Goal: Book appointment/travel/reservation

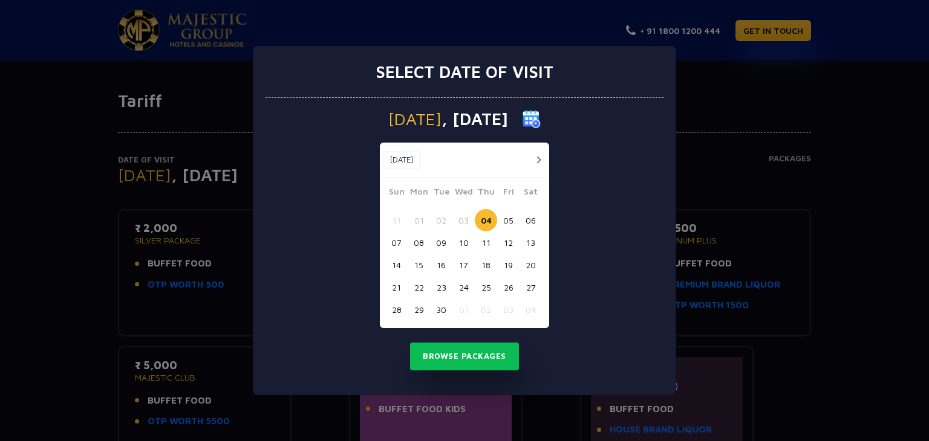
click at [460, 288] on button "24" at bounding box center [463, 287] width 22 height 22
click at [481, 356] on button "Browse Packages" at bounding box center [464, 357] width 109 height 28
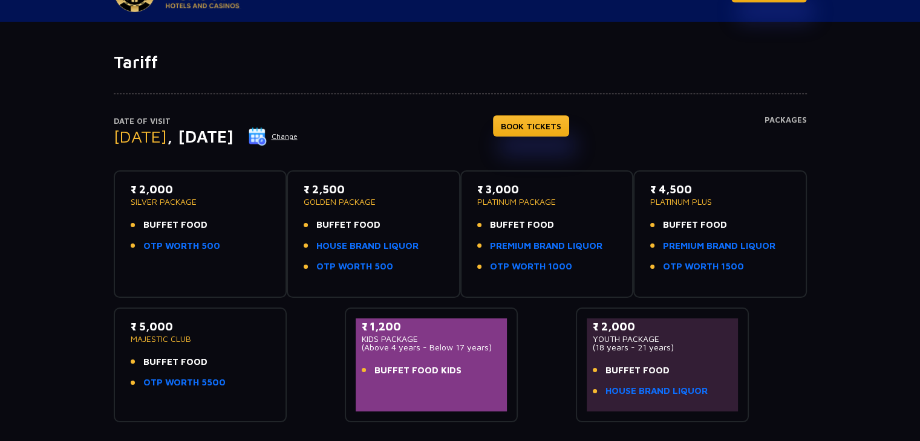
scroll to position [60, 0]
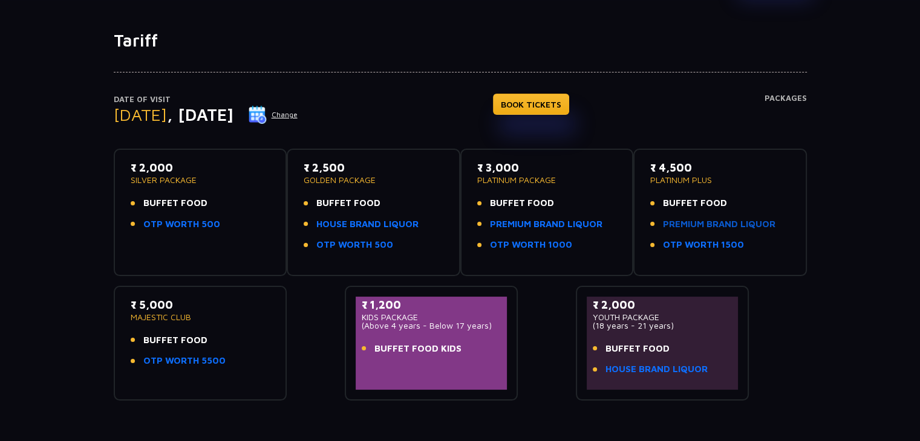
click at [709, 224] on link "PREMIUM BRAND LIQUOR" at bounding box center [719, 225] width 112 height 14
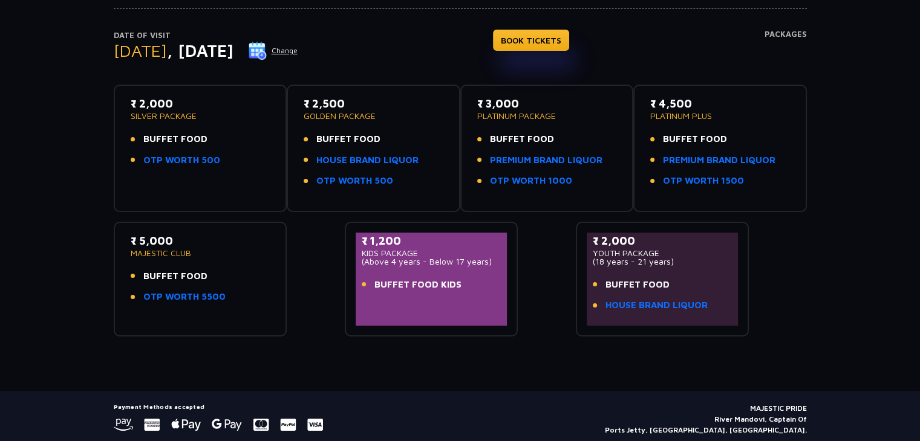
scroll to position [104, 0]
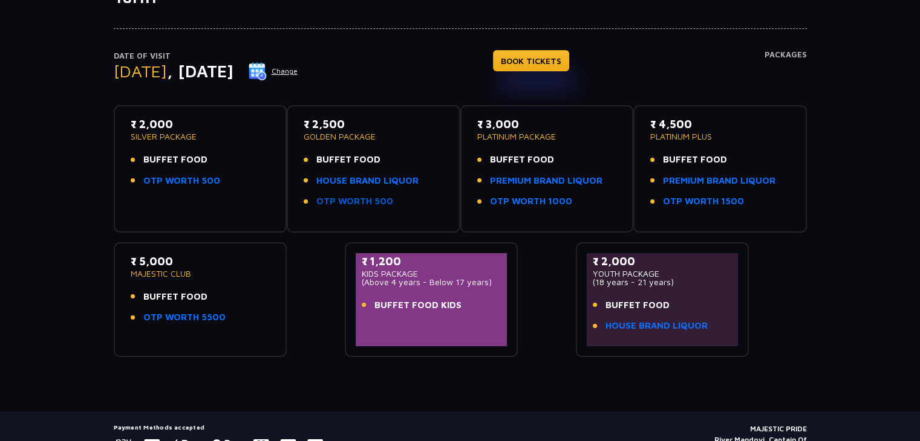
click at [357, 200] on link "OTP WORTH 500" at bounding box center [354, 202] width 77 height 14
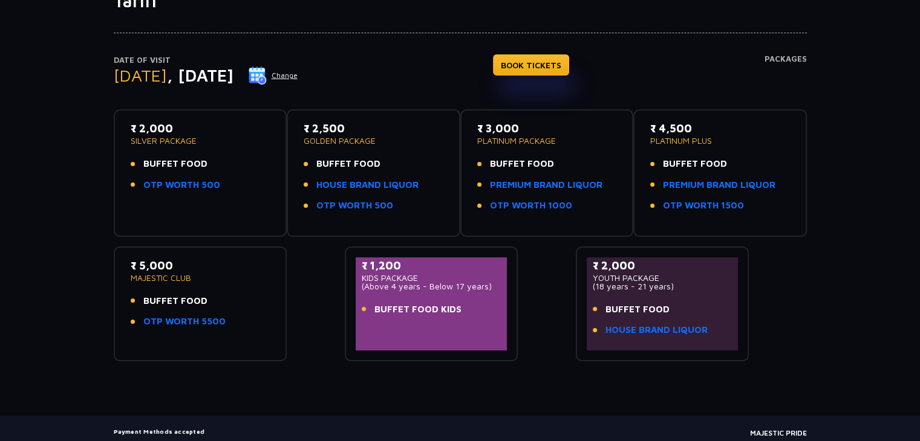
scroll to position [121, 0]
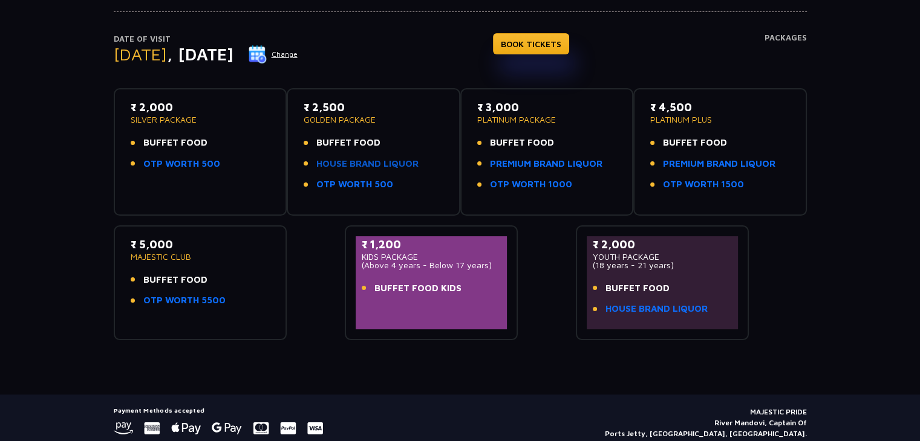
click at [403, 158] on link "HOUSE BRAND LIQUOR" at bounding box center [367, 164] width 102 height 14
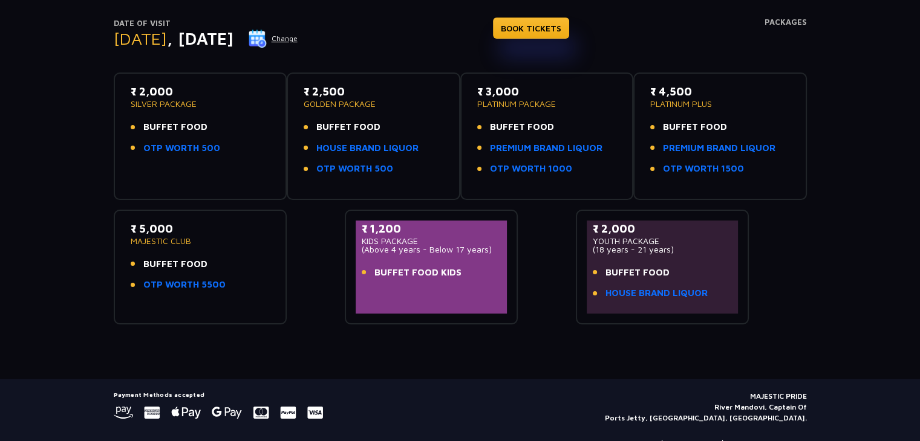
scroll to position [164, 0]
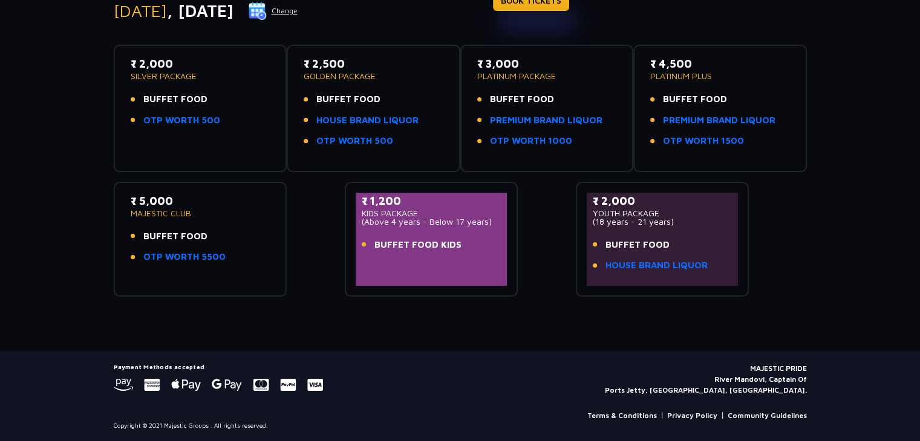
click at [394, 109] on ul "BUFFET FOOD HOUSE BRAND LIQUOR OTP WORTH 500" at bounding box center [374, 121] width 140 height 56
click at [394, 114] on link "HOUSE BRAND LIQUOR" at bounding box center [367, 121] width 102 height 14
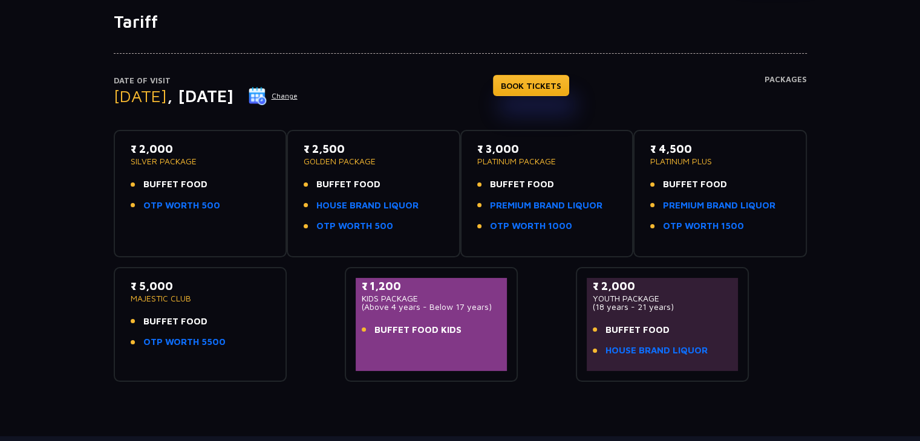
scroll to position [121, 0]
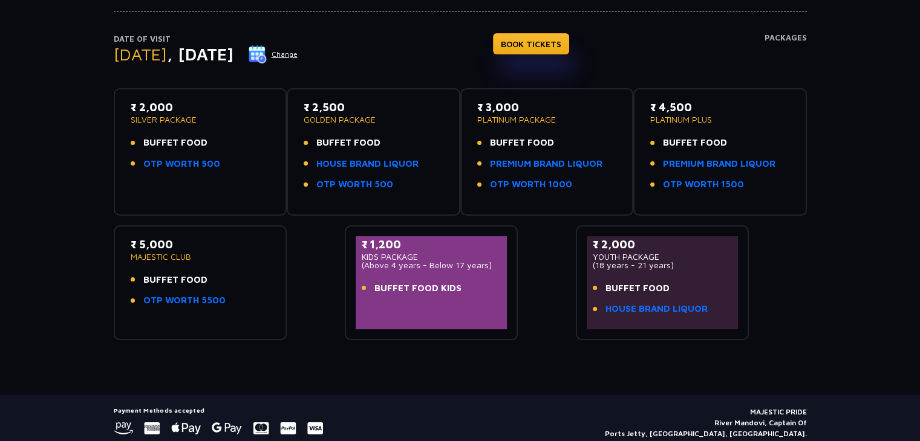
click at [298, 53] on button "Change" at bounding box center [273, 54] width 50 height 19
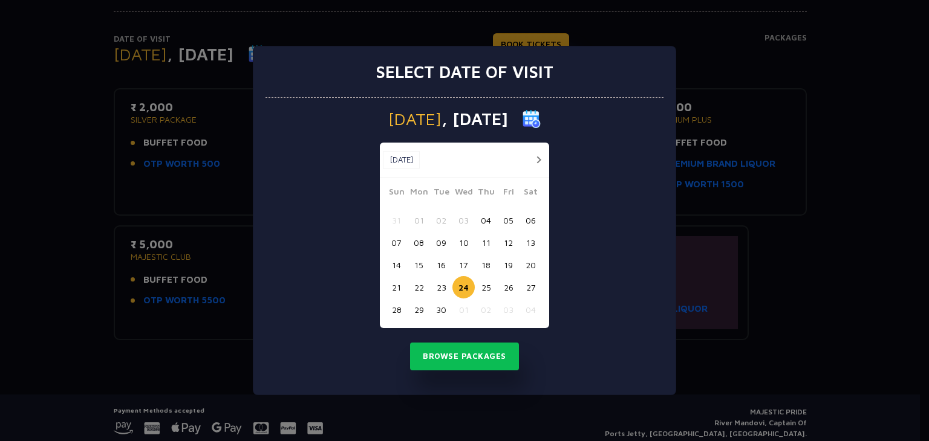
click at [512, 291] on button "26" at bounding box center [508, 287] width 22 height 22
click at [493, 366] on button "Browse Packages" at bounding box center [464, 357] width 109 height 28
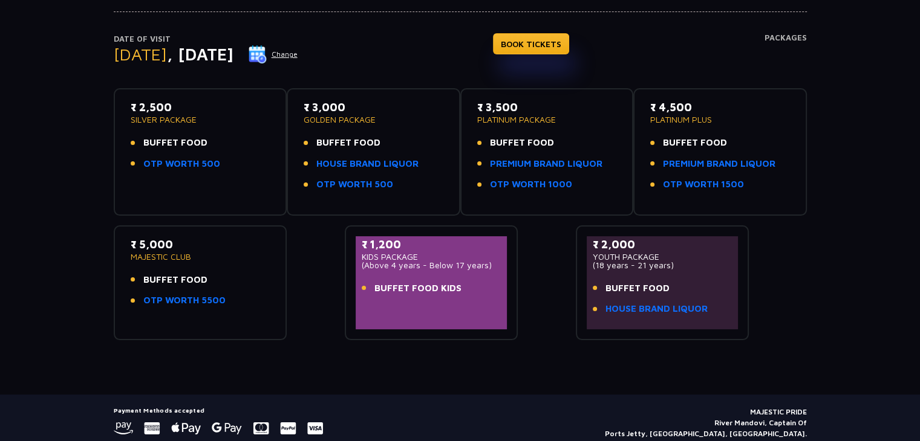
click at [298, 53] on button "Change" at bounding box center [273, 54] width 50 height 19
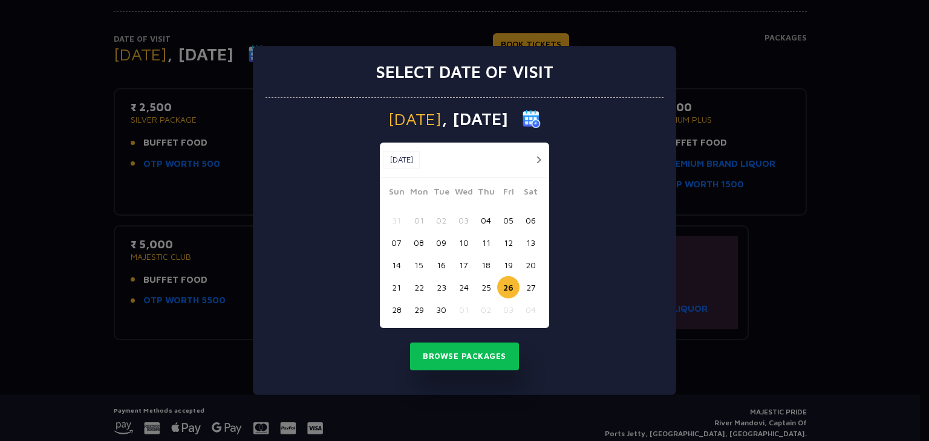
click at [461, 288] on button "24" at bounding box center [463, 287] width 22 height 22
click at [490, 291] on button "25" at bounding box center [486, 287] width 22 height 22
click at [468, 354] on button "Browse Packages" at bounding box center [464, 357] width 109 height 28
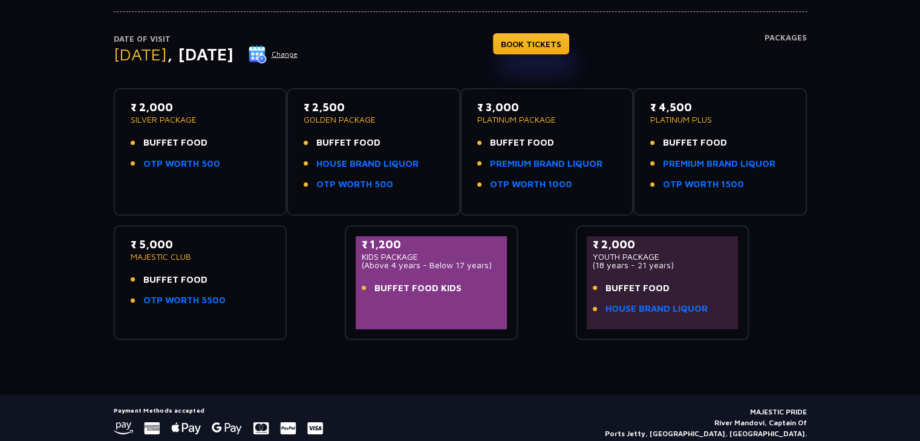
click at [298, 48] on button "Change" at bounding box center [273, 54] width 50 height 19
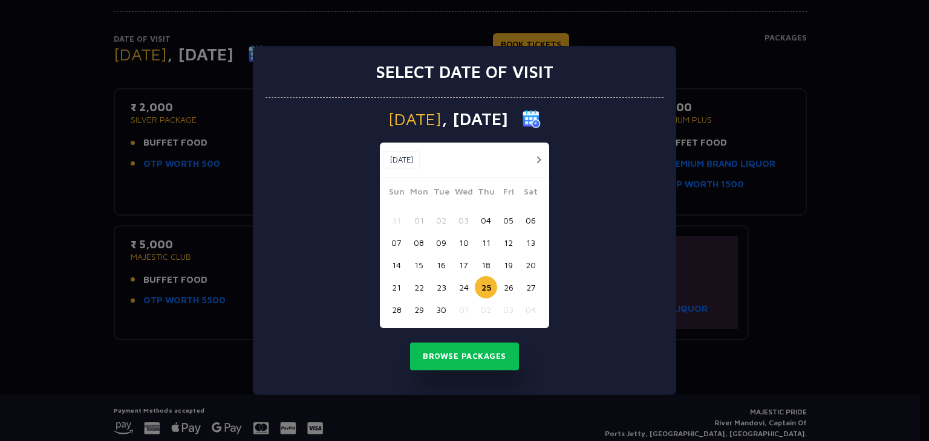
click at [463, 284] on button "24" at bounding box center [463, 287] width 22 height 22
click at [467, 353] on button "Browse Packages" at bounding box center [464, 357] width 109 height 28
